Goal: Task Accomplishment & Management: Use online tool/utility

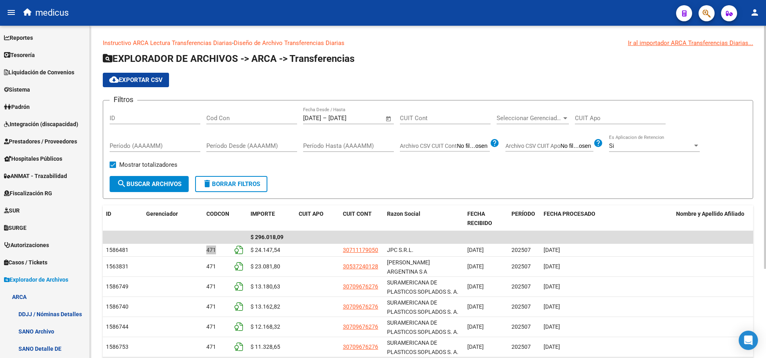
scroll to position [10, 0]
click at [703, 19] on span "button" at bounding box center [706, 13] width 8 height 16
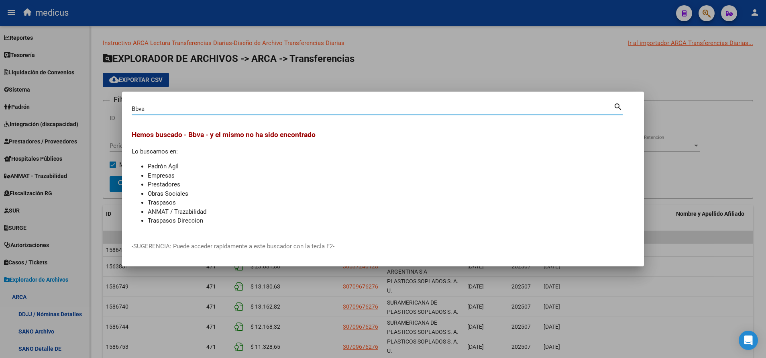
type input "Bbva"
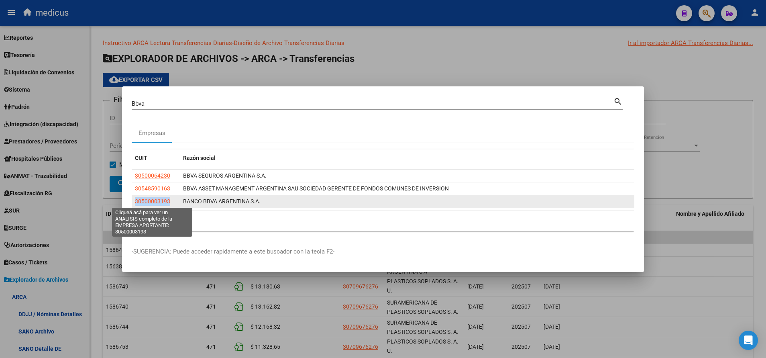
drag, startPoint x: 172, startPoint y: 199, endPoint x: 134, endPoint y: 198, distance: 37.3
click at [134, 198] on datatable-body-cell "30500003193" at bounding box center [156, 201] width 48 height 12
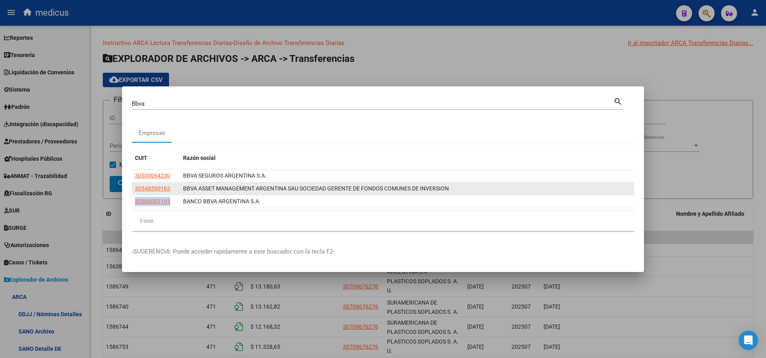
copy span "30500003193"
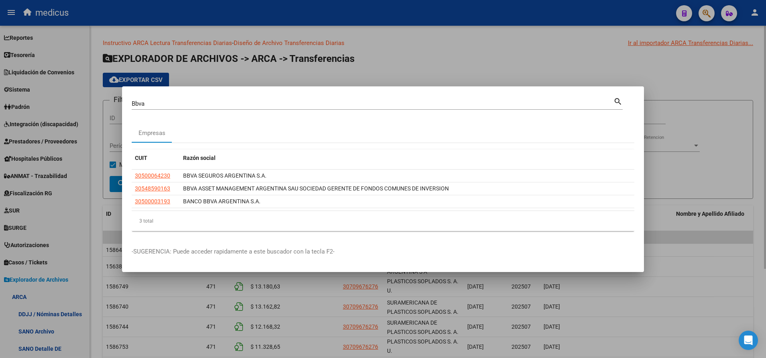
drag, startPoint x: 110, startPoint y: 184, endPoint x: 93, endPoint y: 183, distance: 17.3
click at [105, 185] on div at bounding box center [383, 179] width 766 height 358
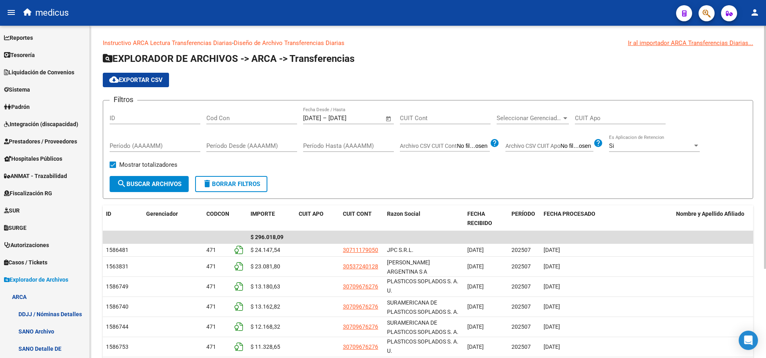
click at [441, 120] on input "CUIT Cont" at bounding box center [445, 117] width 91 height 7
paste input "30-50000319-3"
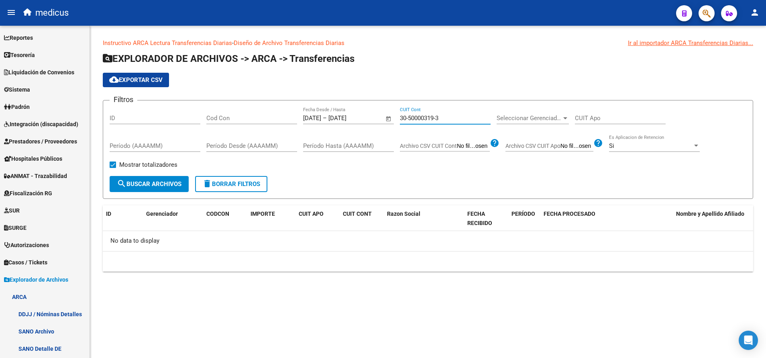
type input "30-50000319-3"
click at [707, 8] on span "button" at bounding box center [706, 13] width 8 height 16
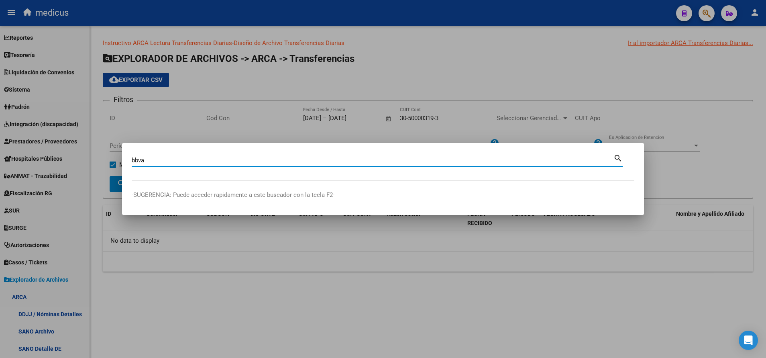
type input "bbva"
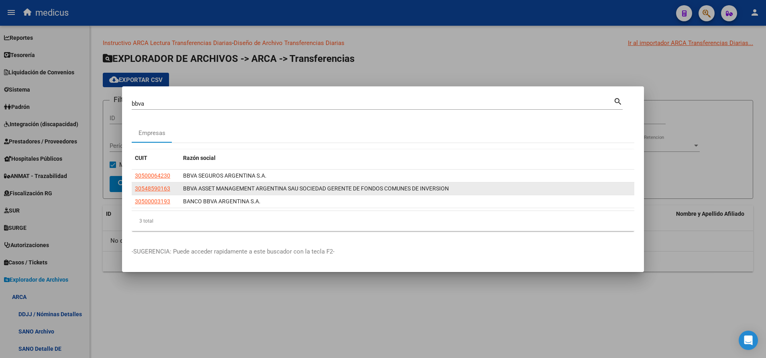
drag, startPoint x: 173, startPoint y: 188, endPoint x: 132, endPoint y: 189, distance: 41.3
click at [133, 188] on datatable-body-cell "30548590163" at bounding box center [156, 188] width 48 height 12
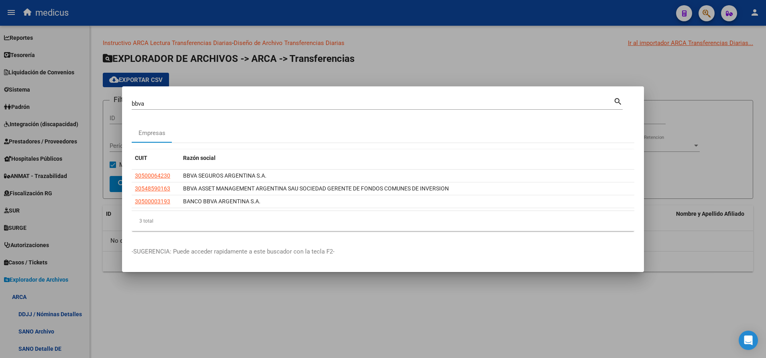
copy span "30548590163"
click at [84, 212] on div at bounding box center [383, 179] width 766 height 358
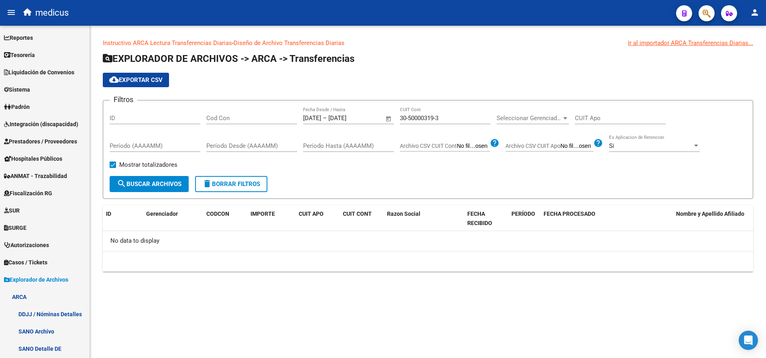
click at [379, 117] on span "Open calendar" at bounding box center [388, 118] width 19 height 19
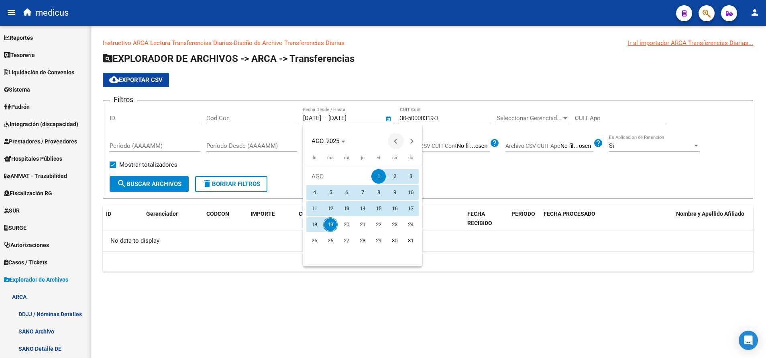
click at [396, 136] on span "Previous month" at bounding box center [396, 141] width 16 height 16
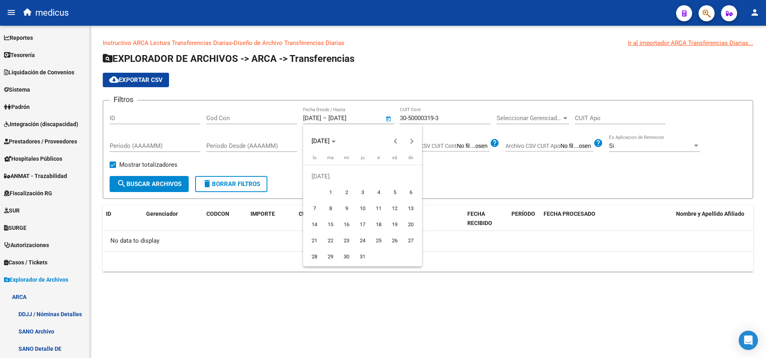
click at [328, 189] on span "1" at bounding box center [330, 192] width 14 height 14
type input "[DATE]"
click at [413, 142] on span "Next month" at bounding box center [412, 141] width 16 height 16
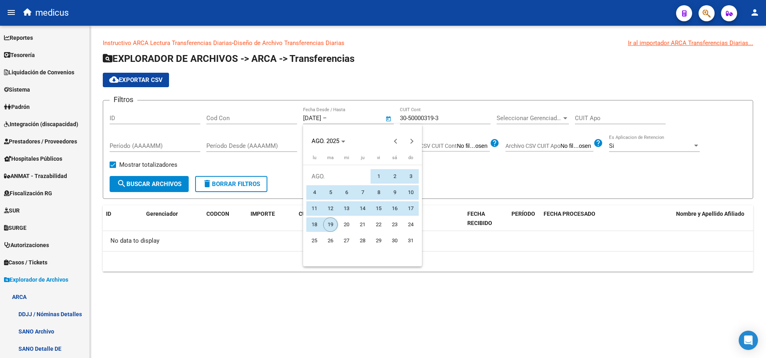
click at [330, 221] on span "19" at bounding box center [330, 224] width 14 height 14
type input "[DATE]"
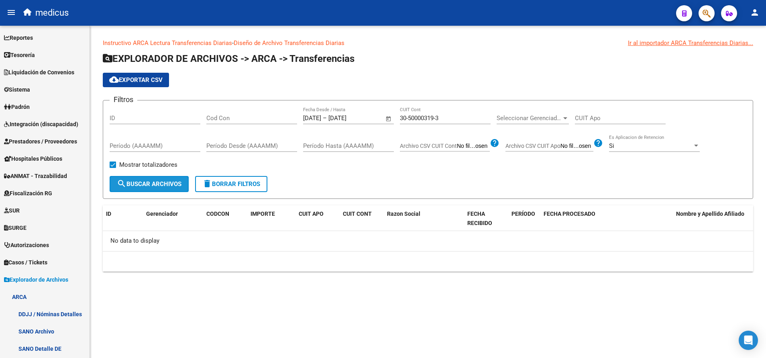
click at [161, 180] on span "search Buscar Archivos" at bounding box center [149, 183] width 65 height 7
drag, startPoint x: 447, startPoint y: 120, endPoint x: 395, endPoint y: 114, distance: 52.1
click at [395, 114] on div "Filtros ID Cod Con [DATE] [DATE] – [DATE] End date Fecha Desde / Hasta 30-50000…" at bounding box center [428, 141] width 636 height 69
click at [409, 118] on input "50-00031933-0" at bounding box center [445, 117] width 91 height 7
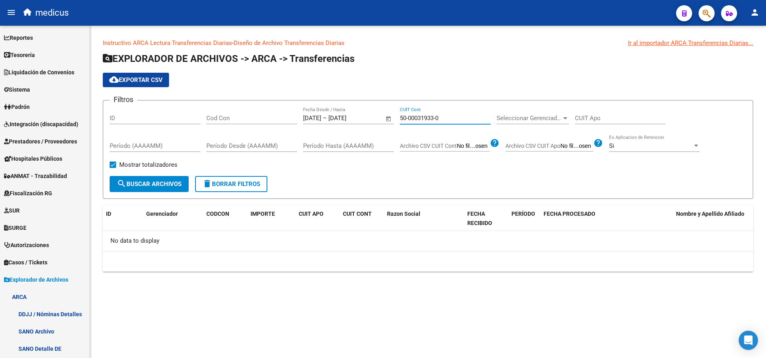
click at [409, 118] on input "50-00031933-0" at bounding box center [445, 117] width 91 height 7
paste input "30-54859016-3"
type input "30-54859016-3"
click at [142, 183] on span "search Buscar Archivos" at bounding box center [149, 183] width 65 height 7
click at [698, 9] on div at bounding box center [703, 13] width 22 height 16
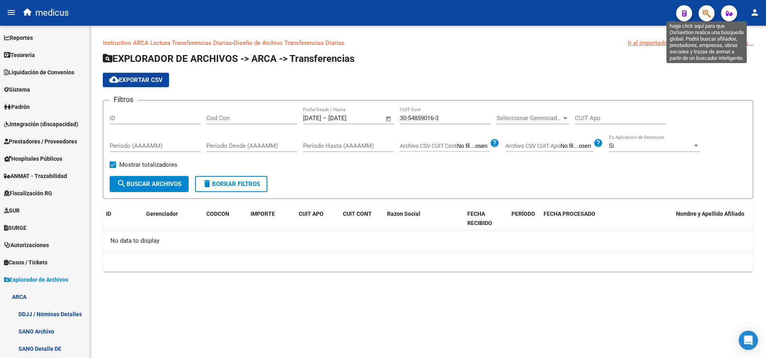
click at [709, 19] on span "button" at bounding box center [706, 13] width 8 height 16
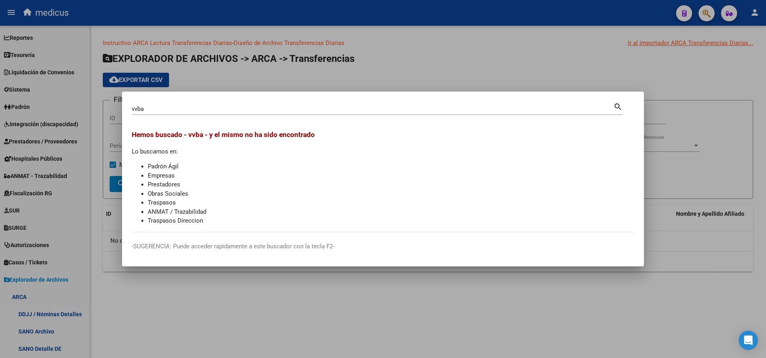
drag, startPoint x: 158, startPoint y: 97, endPoint x: 94, endPoint y: 101, distance: 63.9
click at [94, 101] on div "vvba Buscar (apellido, dni, cuil, nro traspaso, cuit, obra social) search Hemos…" at bounding box center [383, 179] width 766 height 358
drag, startPoint x: 137, startPoint y: 107, endPoint x: 102, endPoint y: 103, distance: 35.1
click at [102, 103] on div "vvba Buscar (apellido, dni, cuil, nro traspaso, cuit, obra social) search Hemos…" at bounding box center [383, 179] width 766 height 358
type input "bbva"
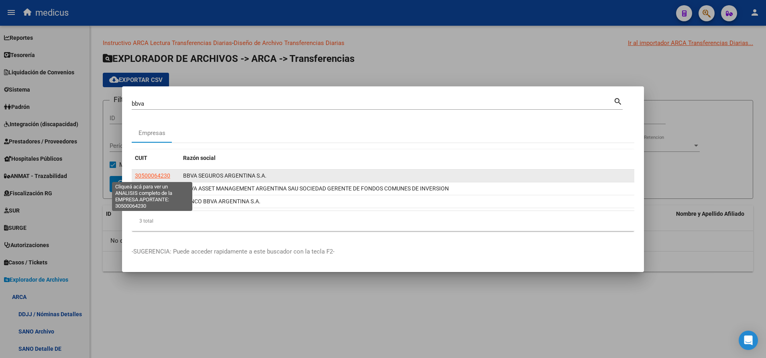
drag, startPoint x: 173, startPoint y: 175, endPoint x: 134, endPoint y: 176, distance: 39.7
click at [135, 175] on div "30500064230" at bounding box center [156, 175] width 42 height 9
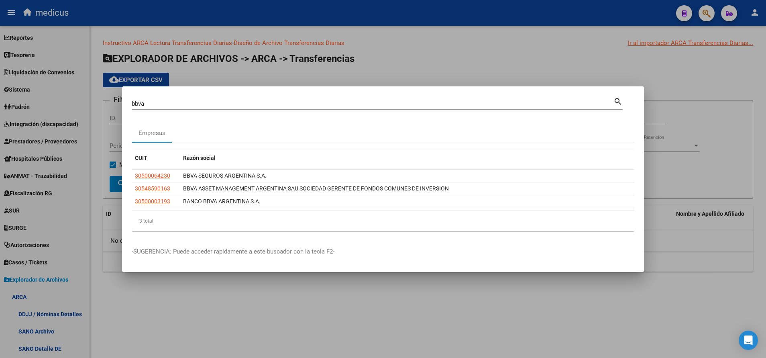
copy span "30500064230"
click at [103, 194] on div at bounding box center [383, 179] width 766 height 358
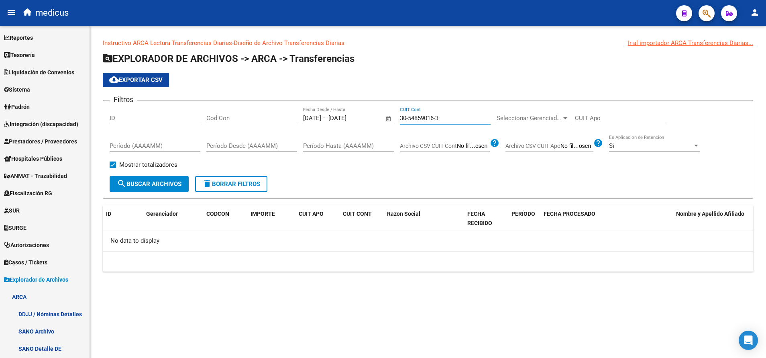
drag, startPoint x: 409, startPoint y: 104, endPoint x: 361, endPoint y: 97, distance: 48.3
click at [361, 97] on app-list-header "EXPLORADOR DE ARCHIVOS -> ARCA -> Transferencias cloud_download Exportar CSV Fi…" at bounding box center [428, 125] width 650 height 146
paste input "0006423-0"
click at [156, 198] on form "Filtros ID Cod Con [DATE] [DATE] – [DATE] End date Fecha Desde / Hasta 30-50006…" at bounding box center [428, 149] width 650 height 99
click at [149, 185] on span "search Buscar Archivos" at bounding box center [149, 183] width 65 height 7
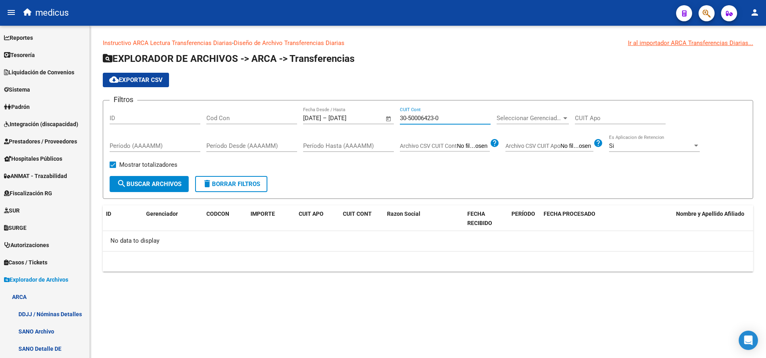
drag, startPoint x: 440, startPoint y: 116, endPoint x: 343, endPoint y: 121, distance: 96.9
click at [369, 103] on form "Filtros ID Cod Con [DATE] [DATE] – [DATE] End date Fecha Desde / Hasta 30-50006…" at bounding box center [428, 149] width 650 height 99
paste input "20-23573755-9"
type input "20-23573755-9"
click at [136, 179] on button "search Buscar Archivos" at bounding box center [149, 184] width 79 height 16
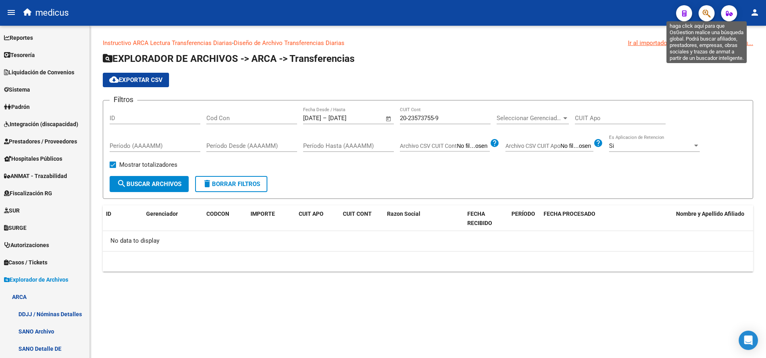
click at [709, 9] on icon "button" at bounding box center [706, 13] width 8 height 9
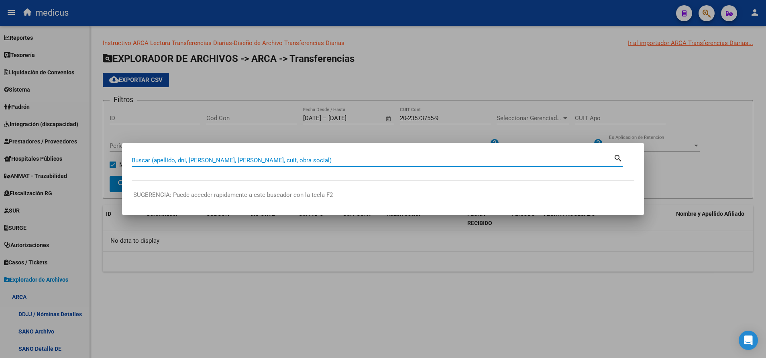
paste input "20-23573755-9"
type input "20235737559"
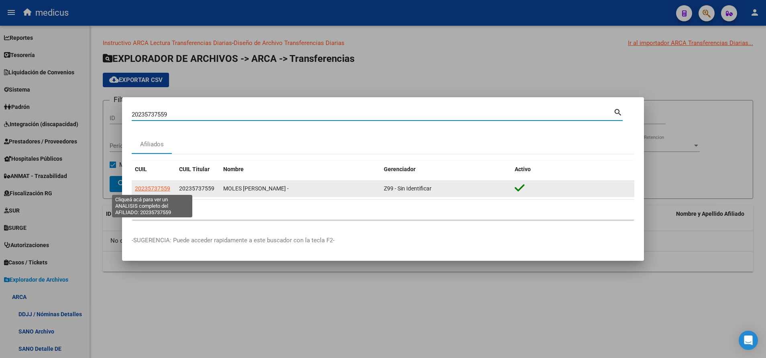
click at [147, 187] on span "20235737559" at bounding box center [152, 188] width 35 height 6
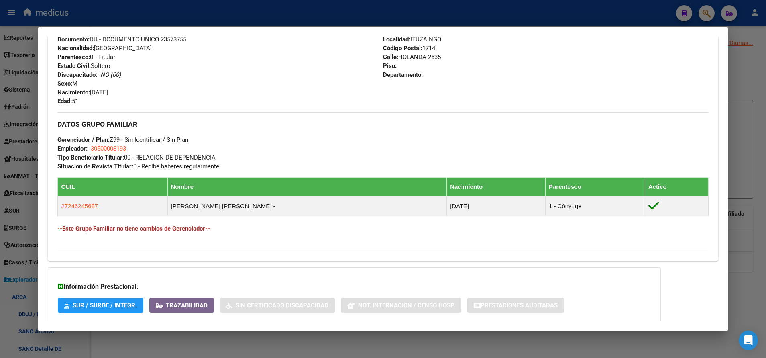
scroll to position [354, 0]
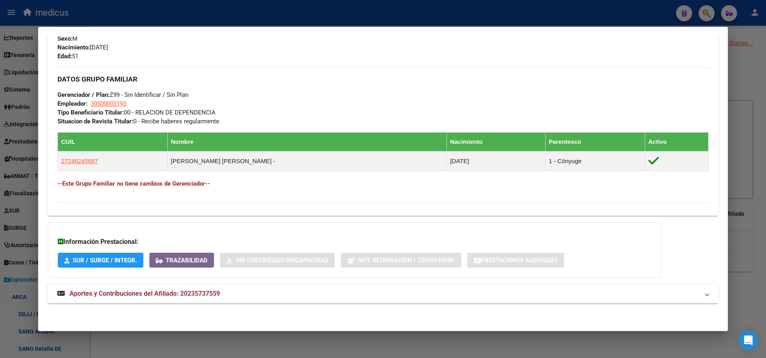
click at [140, 294] on span "Aportes y Contribuciones del Afiliado: 20235737559" at bounding box center [144, 293] width 150 height 8
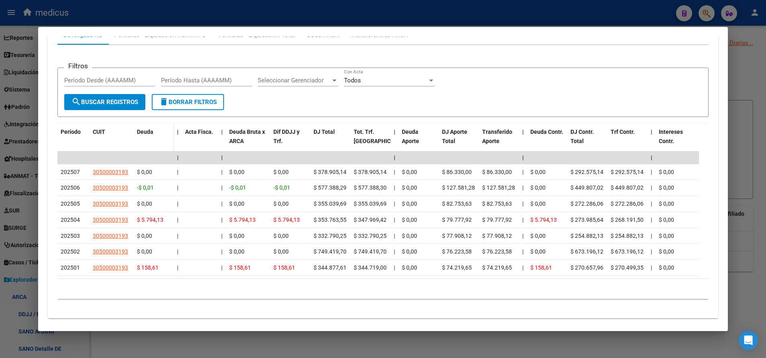
scroll to position [701, 0]
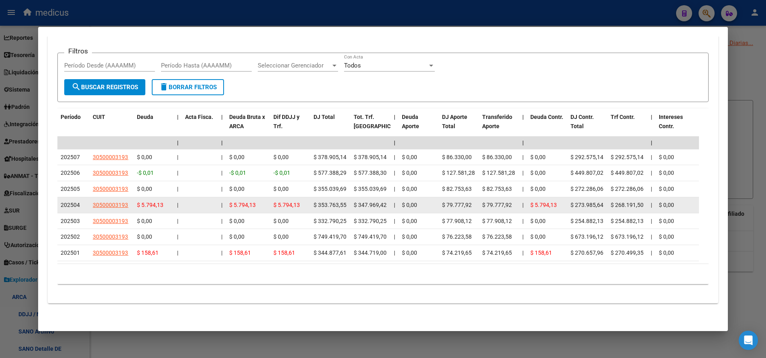
click at [372, 201] on span "$ 347.969,42" at bounding box center [370, 204] width 33 height 6
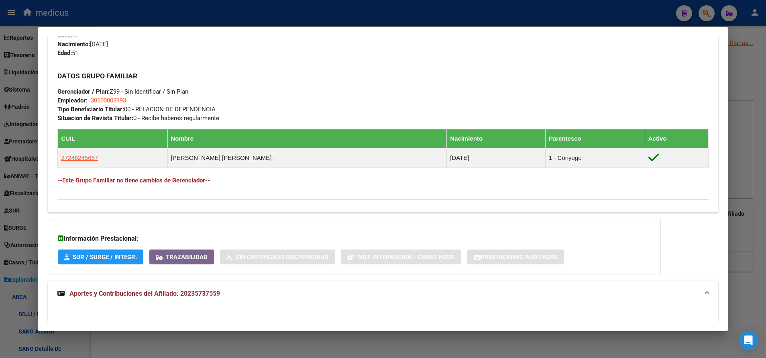
scroll to position [361, 0]
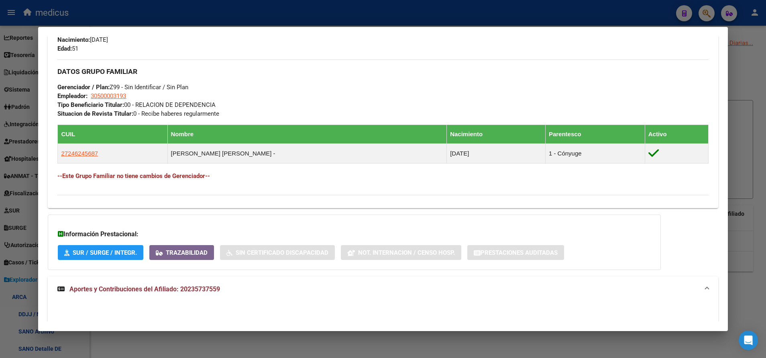
click at [115, 289] on span "Aportes y Contribuciones del Afiliado: 20235737559" at bounding box center [144, 289] width 150 height 8
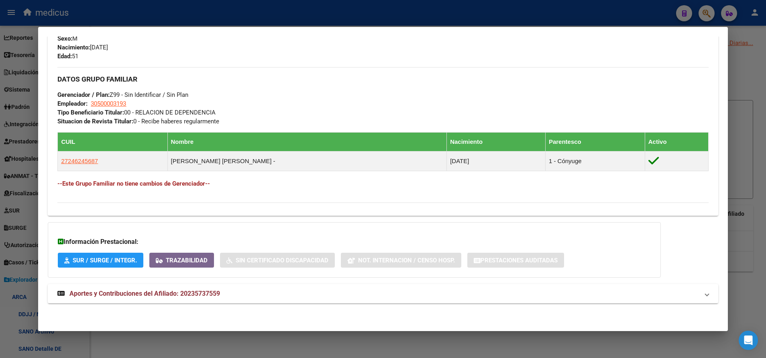
scroll to position [354, 0]
click at [166, 292] on span "Aportes y Contribuciones del Afiliado: 20235737559" at bounding box center [144, 293] width 150 height 8
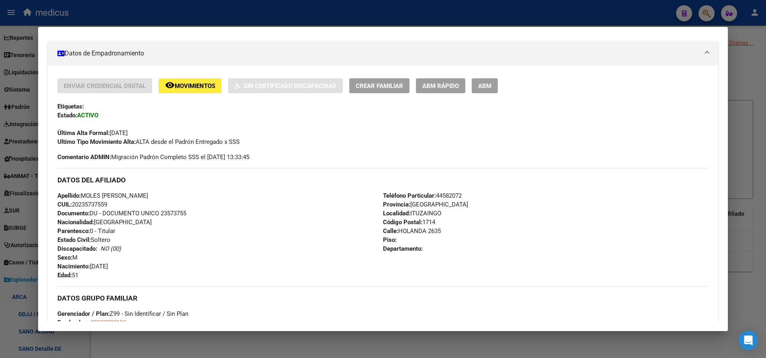
scroll to position [0, 0]
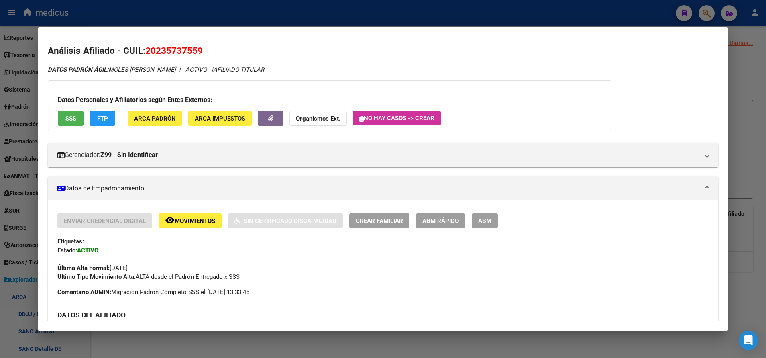
click at [743, 72] on div at bounding box center [383, 179] width 766 height 358
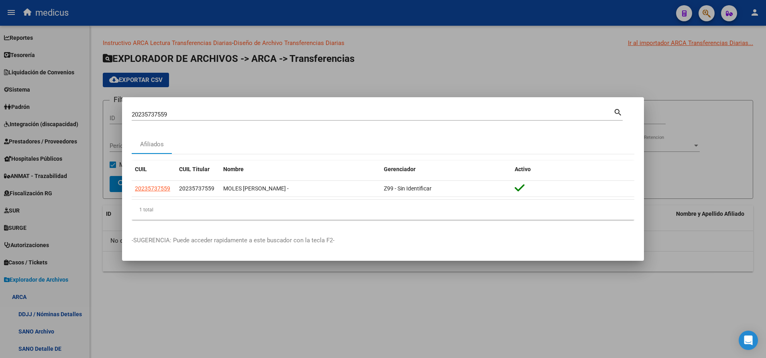
click at [40, 303] on div at bounding box center [383, 179] width 766 height 358
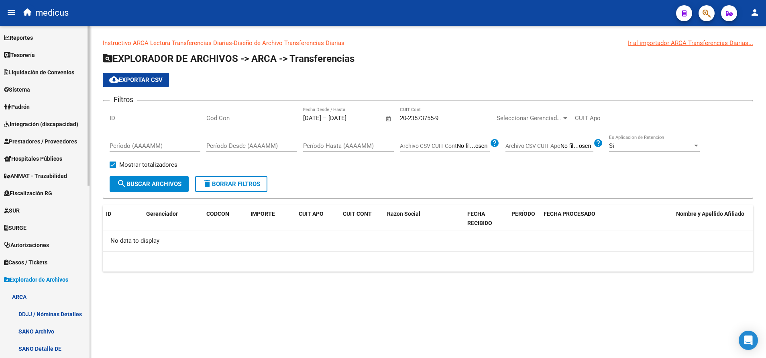
click at [23, 292] on link "ARCA" at bounding box center [44, 296] width 89 height 17
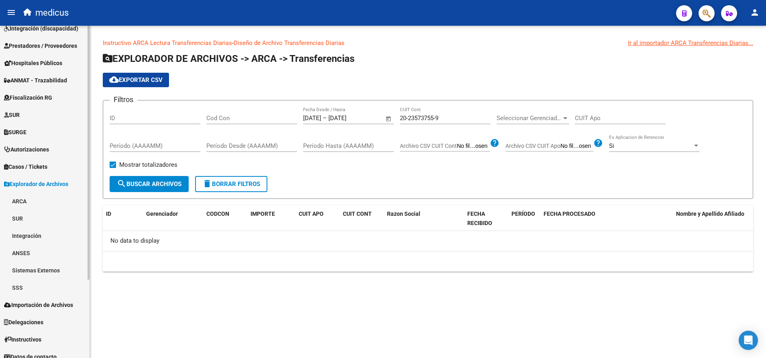
scroll to position [103, 0]
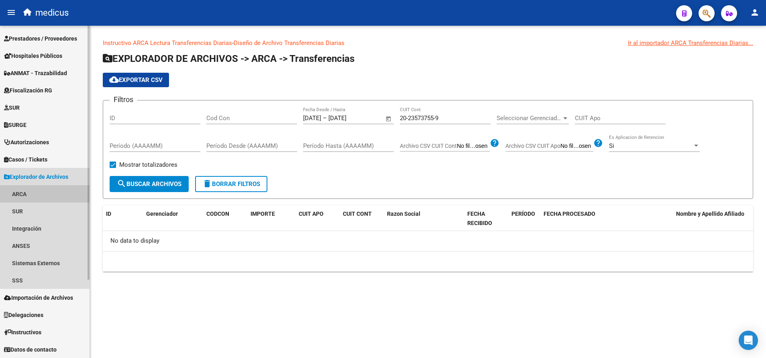
click at [20, 190] on link "ARCA" at bounding box center [44, 193] width 89 height 17
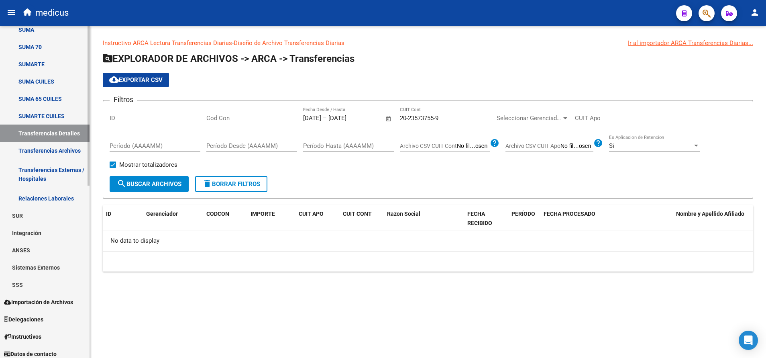
scroll to position [358, 0]
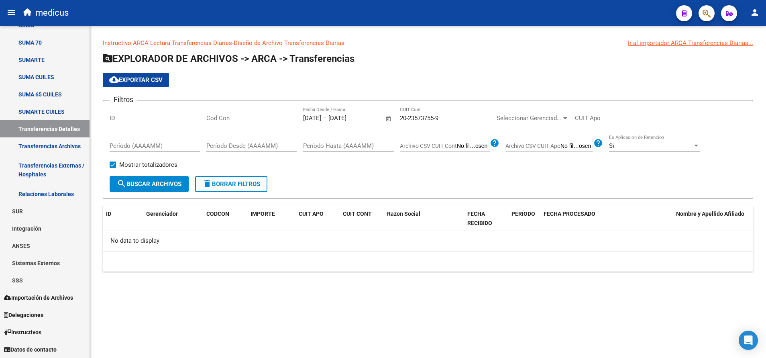
drag, startPoint x: 441, startPoint y: 121, endPoint x: 422, endPoint y: 118, distance: 18.7
click at [422, 118] on div "20-23573755-9 CUIT Cont" at bounding box center [445, 115] width 91 height 17
click at [596, 116] on input "CUIT Apo" at bounding box center [620, 117] width 91 height 7
paste input "20-23573755-9"
type input "20-23573755-9"
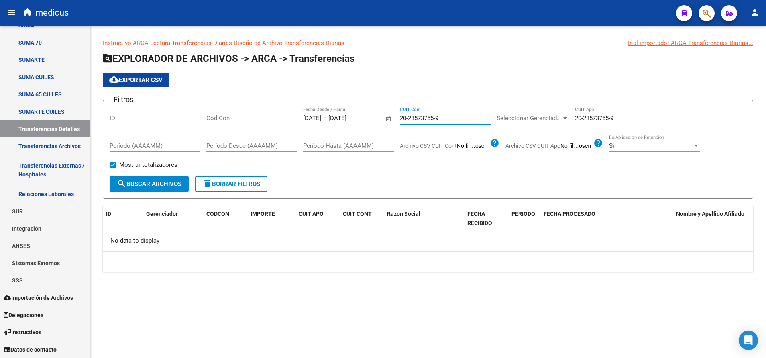
click at [428, 120] on input "20-23573755-9" at bounding box center [445, 117] width 91 height 7
drag, startPoint x: 448, startPoint y: 115, endPoint x: 378, endPoint y: 118, distance: 70.3
click at [378, 118] on div "Filtros ID Cod Con [DATE] [DATE] – [DATE] End date Fecha Desde / Hasta 20-23573…" at bounding box center [428, 141] width 636 height 69
click at [327, 117] on span "–" at bounding box center [325, 117] width 4 height 7
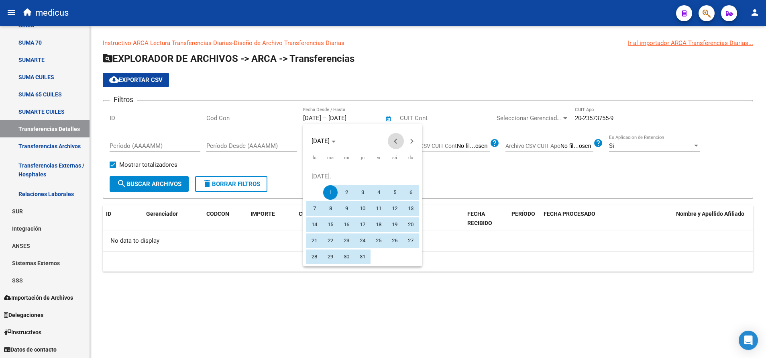
click at [391, 142] on span "Previous month" at bounding box center [396, 141] width 16 height 16
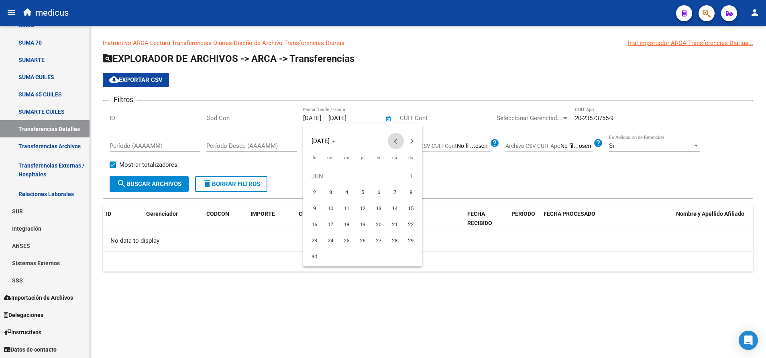
click at [390, 144] on span "Previous month" at bounding box center [396, 141] width 16 height 16
click at [394, 173] on span "1" at bounding box center [394, 176] width 14 height 14
type input "[DATE]"
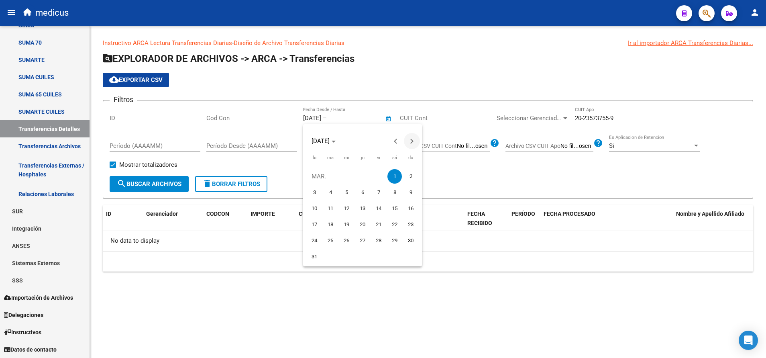
click at [410, 146] on span "Next month" at bounding box center [412, 141] width 16 height 16
click at [412, 147] on span "Next month" at bounding box center [412, 141] width 16 height 16
click at [415, 141] on span "Next month" at bounding box center [412, 141] width 16 height 16
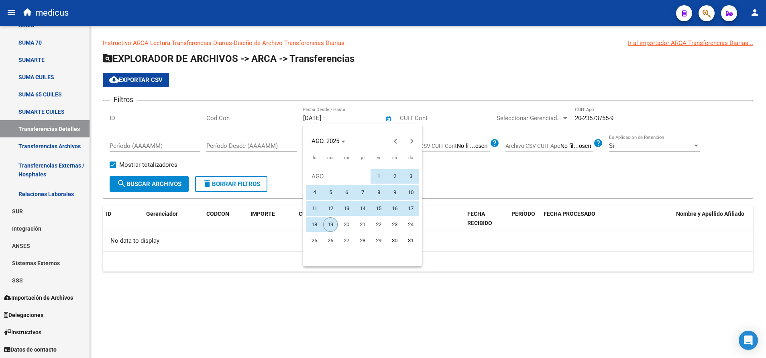
click at [327, 221] on span "19" at bounding box center [330, 224] width 14 height 14
type input "[DATE]"
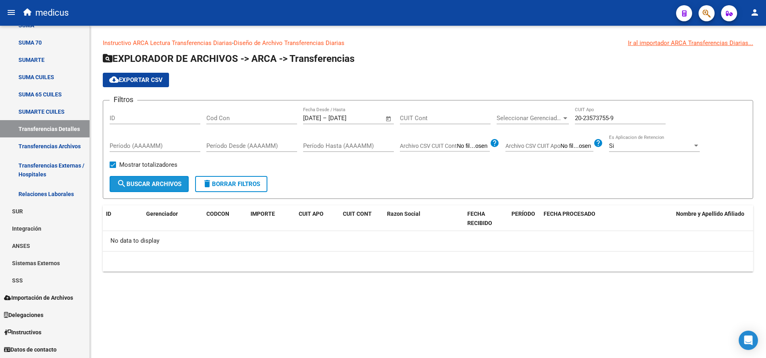
click at [150, 189] on button "search Buscar Archivos" at bounding box center [149, 184] width 79 height 16
click at [657, 139] on div "Si Es Aplicacion de Retencion" at bounding box center [654, 142] width 91 height 17
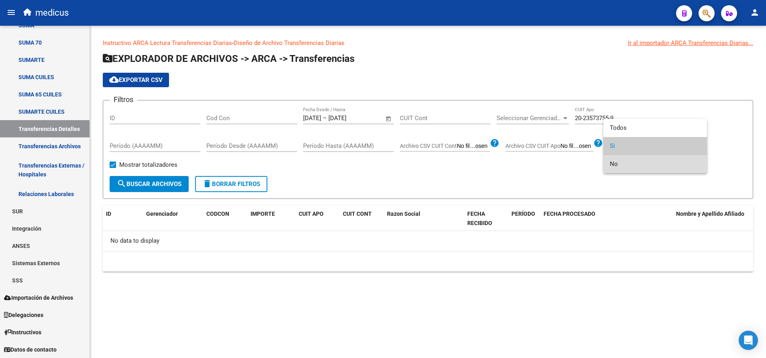
click at [658, 162] on span "No" at bounding box center [655, 164] width 91 height 18
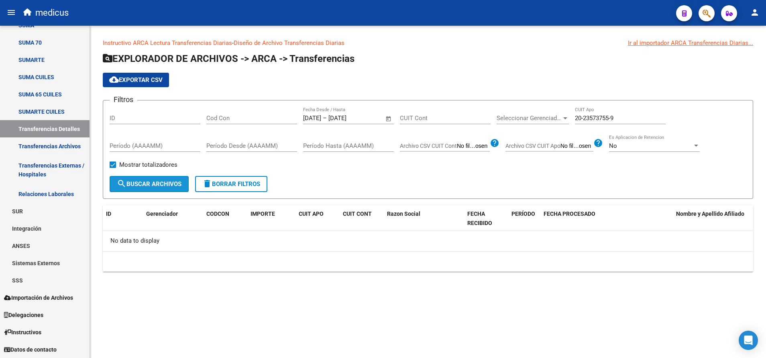
click at [128, 189] on button "search Buscar Archivos" at bounding box center [149, 184] width 79 height 16
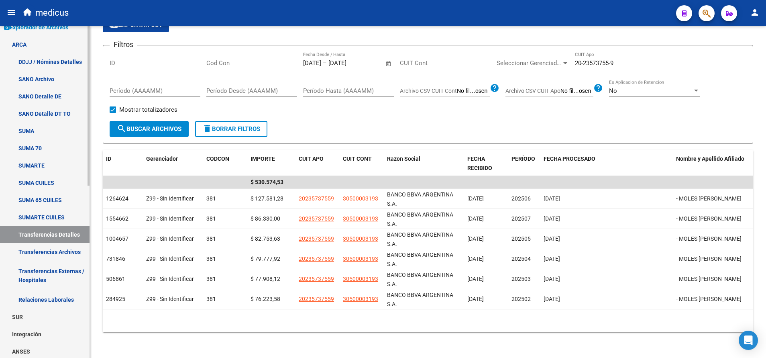
scroll to position [237, 0]
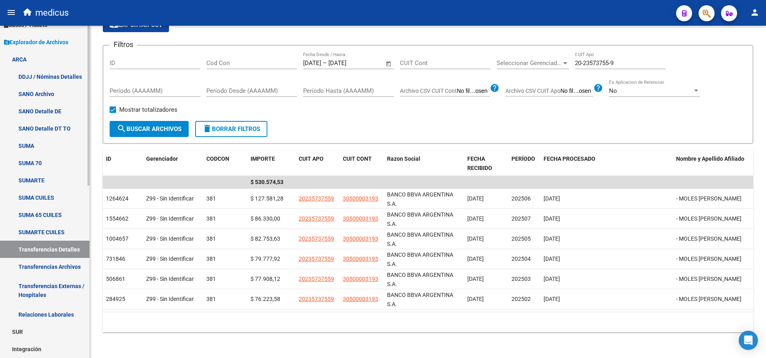
drag, startPoint x: 56, startPoint y: 81, endPoint x: 70, endPoint y: 78, distance: 14.4
click at [56, 81] on link "DDJJ / Nóminas Detalles" at bounding box center [44, 76] width 89 height 17
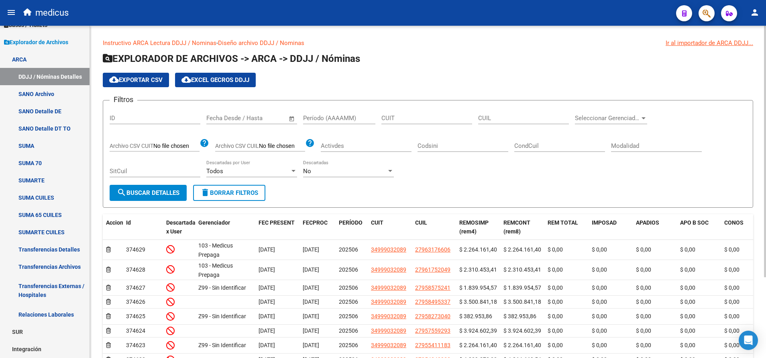
click at [522, 114] on div "CUIL" at bounding box center [523, 115] width 91 height 17
paste input "20-23573755-9"
type input "20-23573755-9"
click at [175, 193] on span "search Buscar Detalles" at bounding box center [148, 192] width 63 height 7
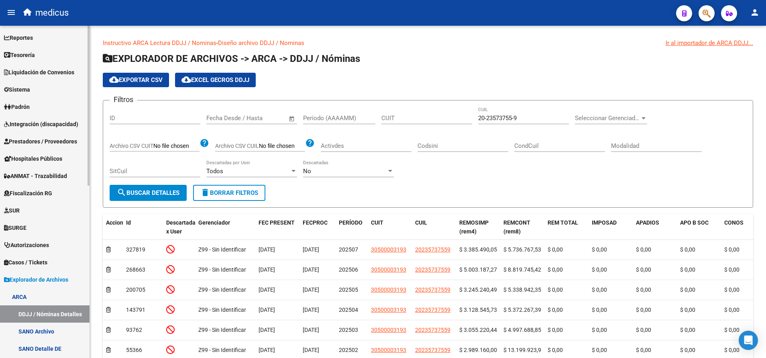
click at [51, 71] on span "Liquidación de Convenios" at bounding box center [39, 72] width 70 height 9
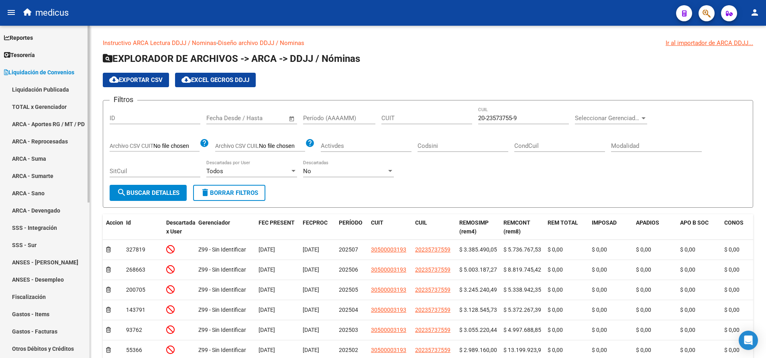
click at [36, 107] on link "TOTAL x Gerenciador" at bounding box center [44, 106] width 89 height 17
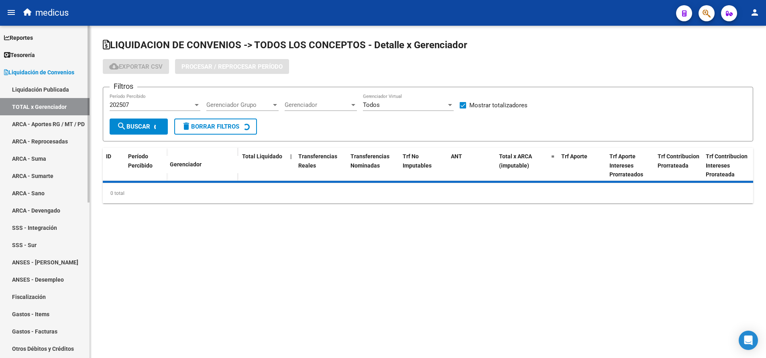
checkbox input "true"
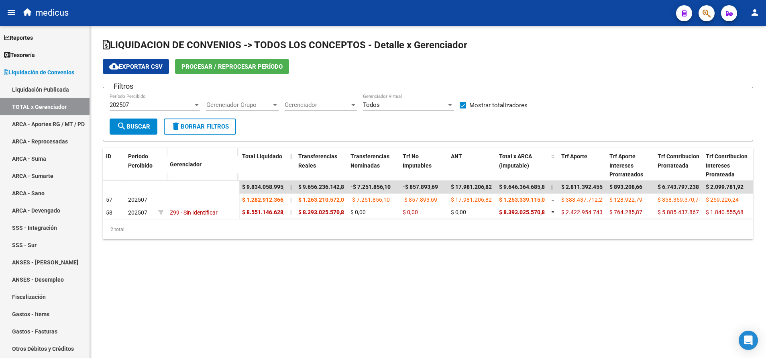
click at [221, 68] on span "Procesar / Reprocesar período" at bounding box center [231, 66] width 101 height 7
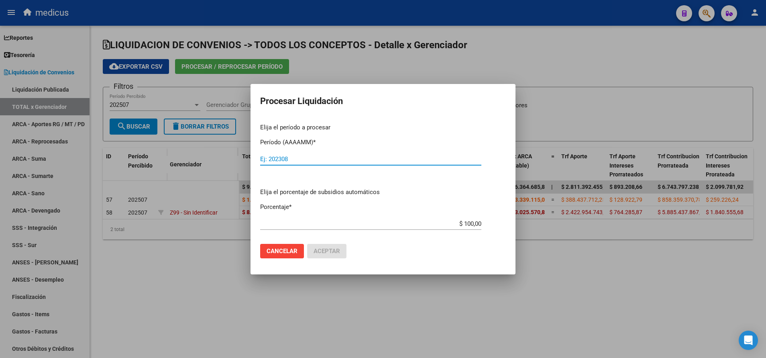
click at [335, 276] on div at bounding box center [383, 179] width 766 height 358
